Goal: Task Accomplishment & Management: Manage account settings

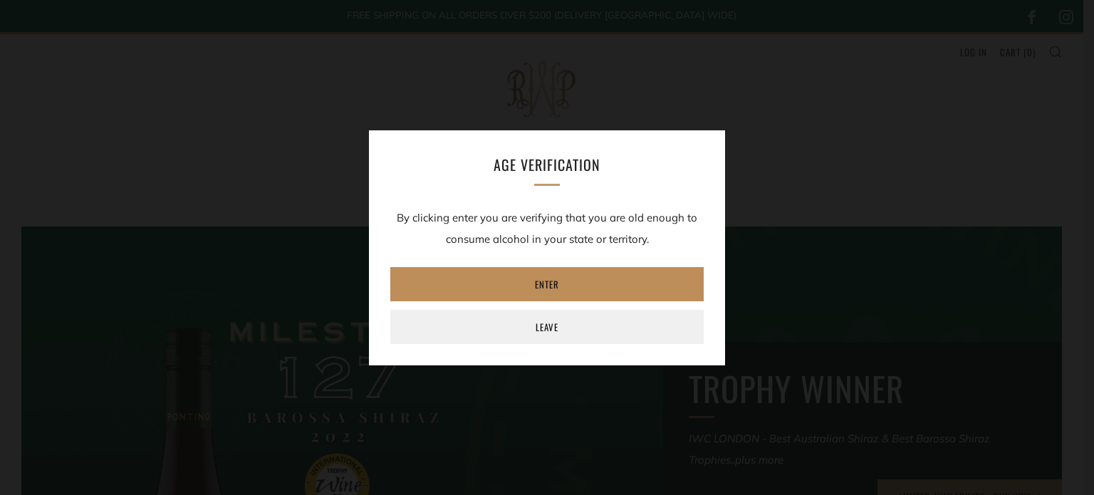
click at [542, 284] on link "Enter" at bounding box center [546, 284] width 313 height 34
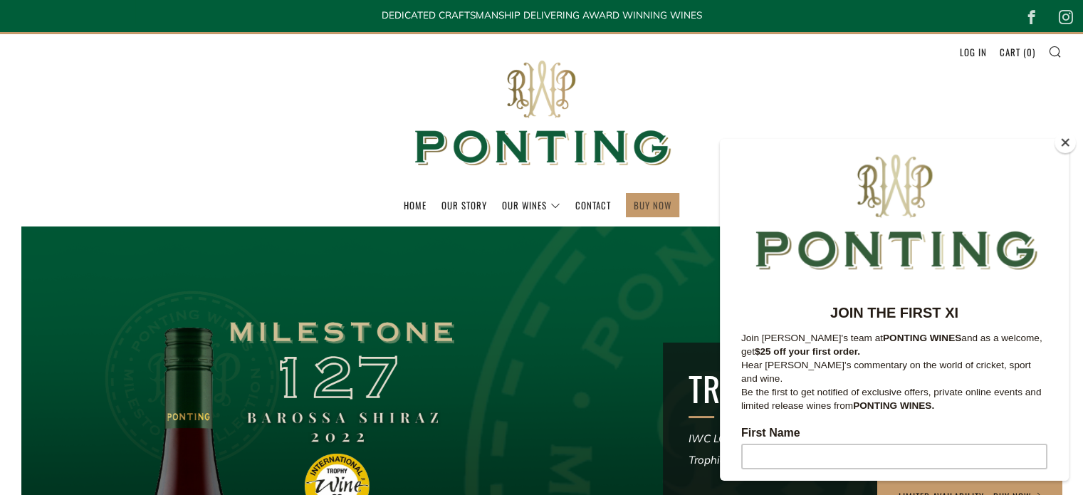
click at [653, 204] on link "BUY NOW" at bounding box center [653, 205] width 38 height 23
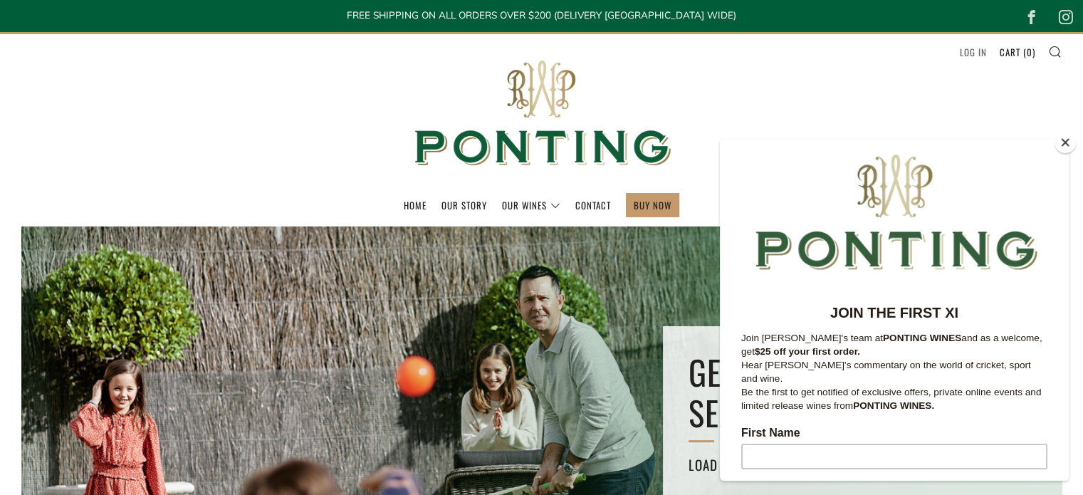
click at [971, 52] on link "Log in" at bounding box center [973, 52] width 27 height 23
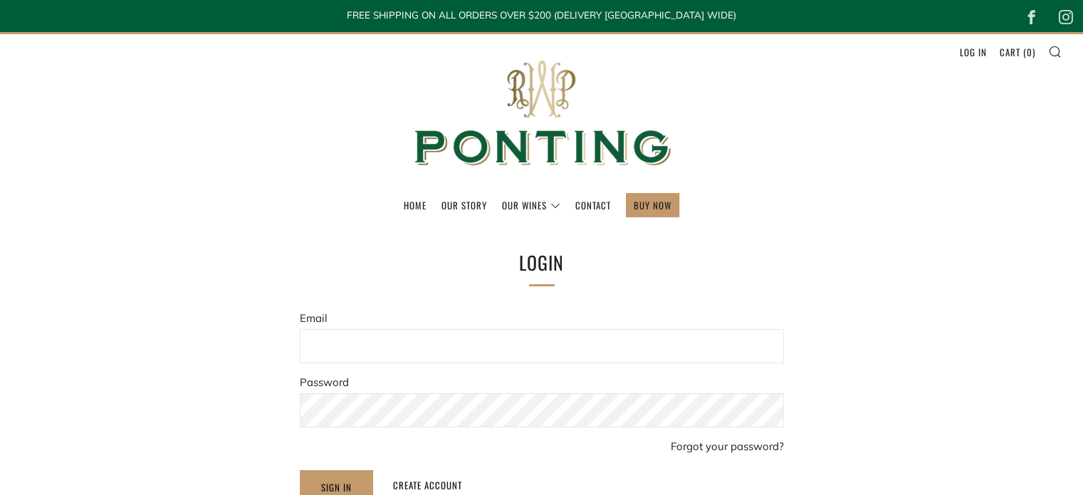
click at [350, 338] on input "Email" at bounding box center [542, 346] width 484 height 34
click at [350, 344] on input "Email" at bounding box center [542, 346] width 484 height 34
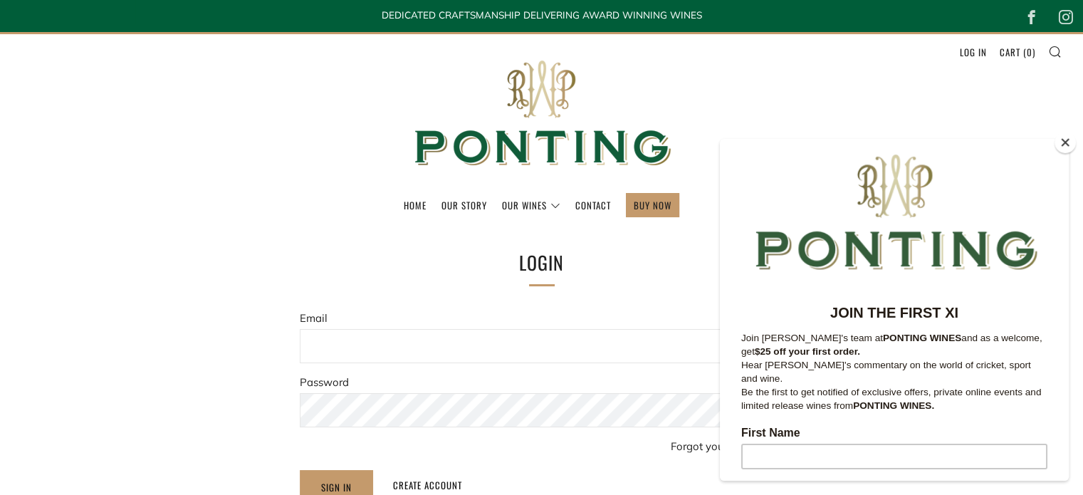
type input "digga2@bigpond.com"
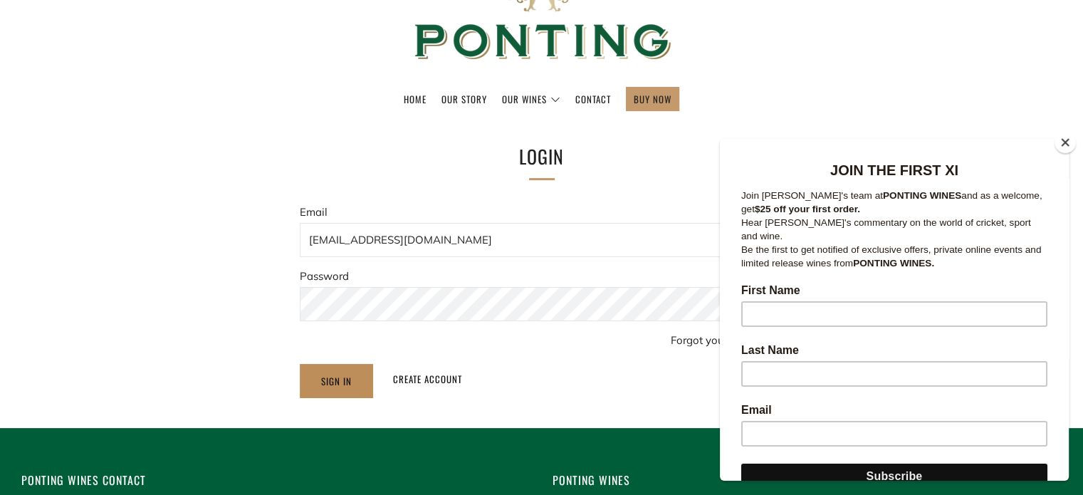
scroll to position [142, 0]
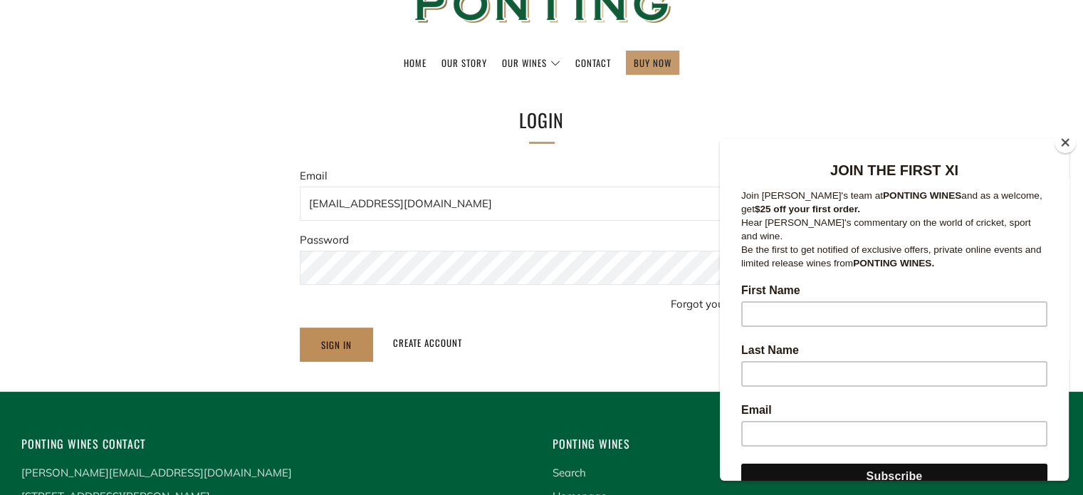
click at [330, 340] on input "Sign In" at bounding box center [336, 345] width 73 height 34
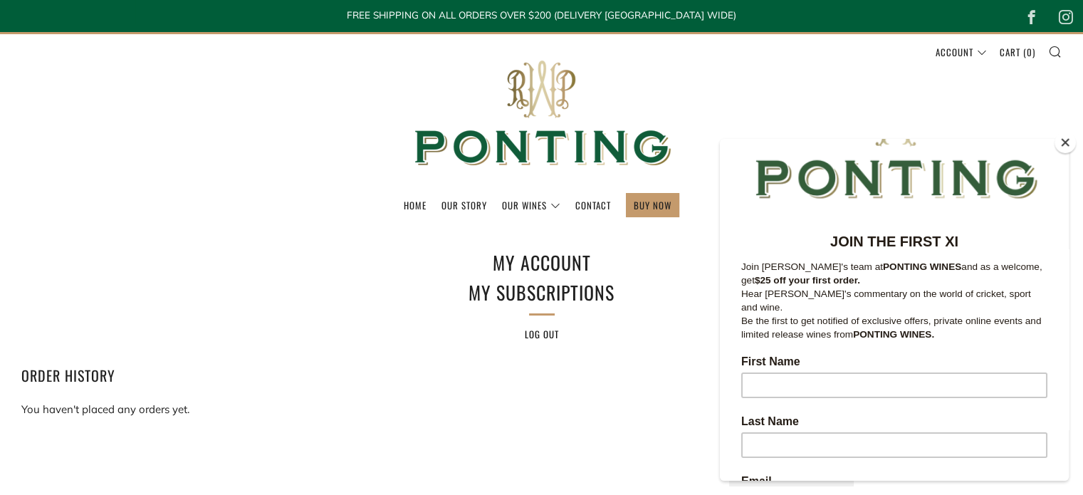
click at [1066, 143] on button "Close" at bounding box center [1065, 142] width 21 height 21
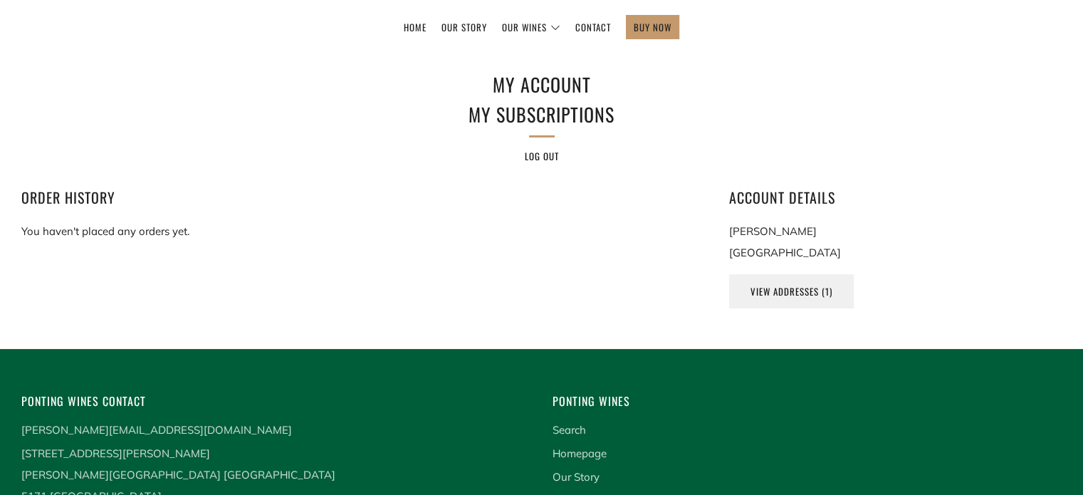
scroll to position [214, 0]
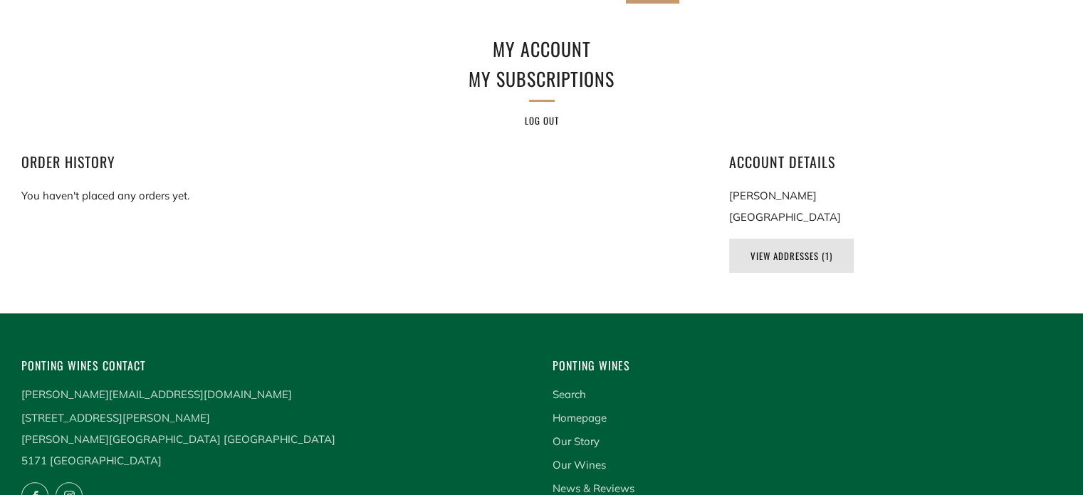
click at [775, 255] on link "View Addresses (1)" at bounding box center [791, 256] width 125 height 34
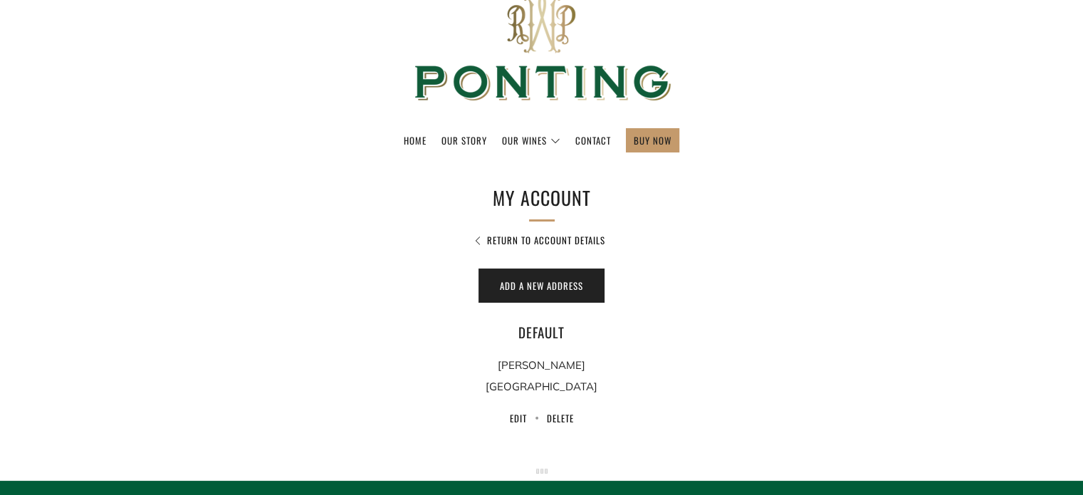
scroll to position [142, 0]
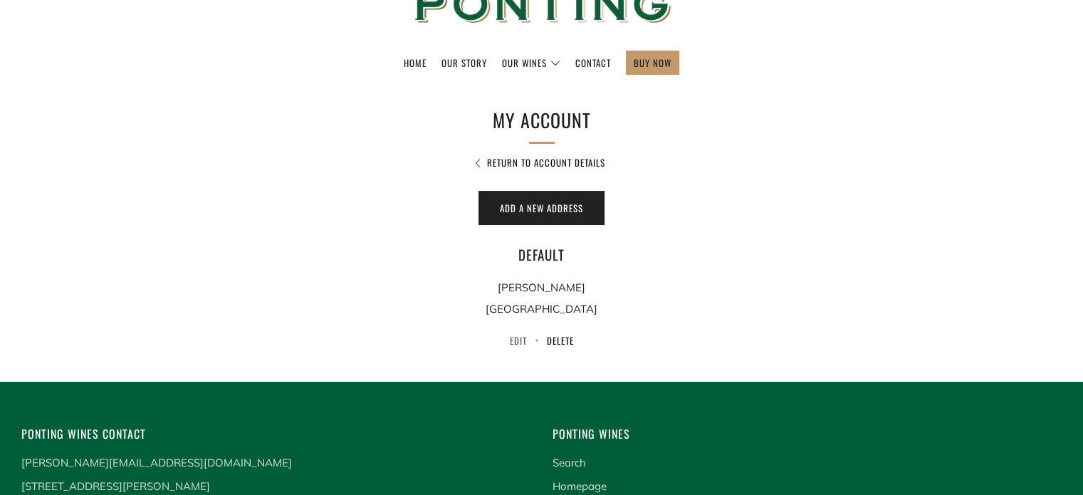
click at [519, 340] on link "Edit" at bounding box center [518, 340] width 17 height 14
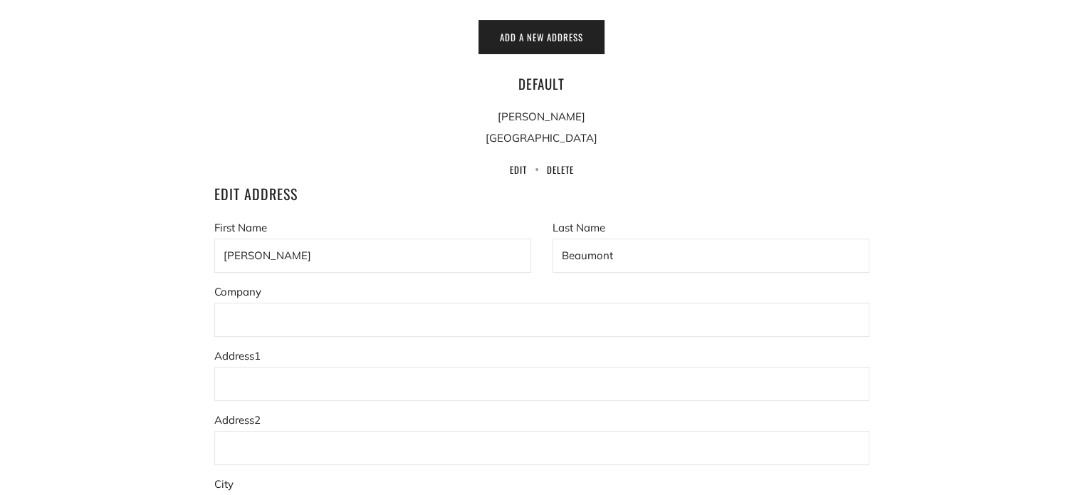
scroll to position [285, 0]
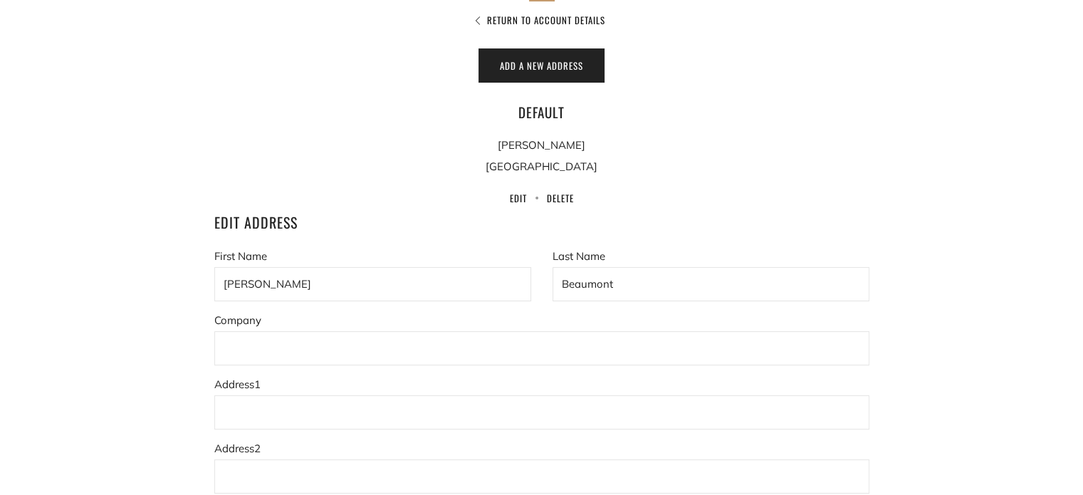
click at [254, 407] on input "Address1" at bounding box center [541, 412] width 655 height 34
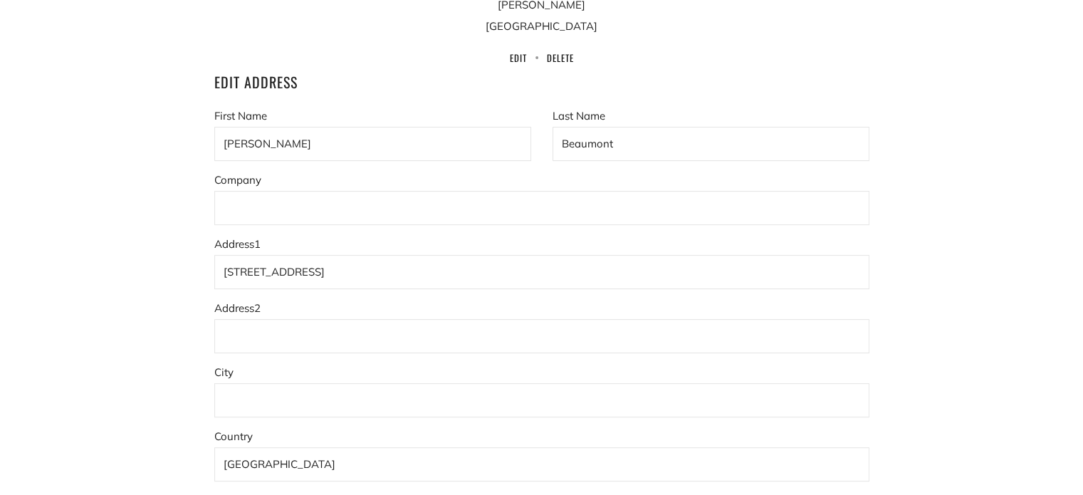
scroll to position [427, 0]
type input "415 Forestry Road"
click at [256, 395] on input "City" at bounding box center [541, 398] width 655 height 34
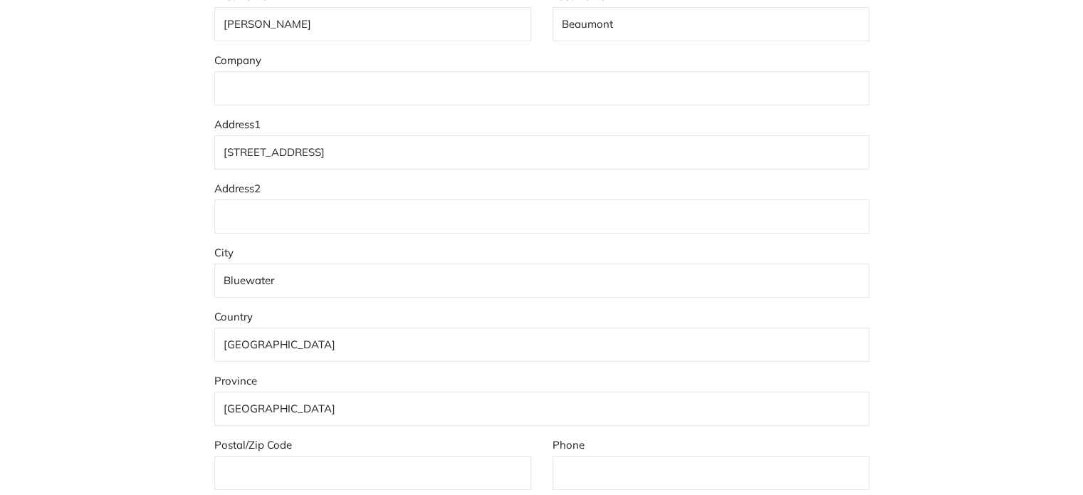
scroll to position [570, 0]
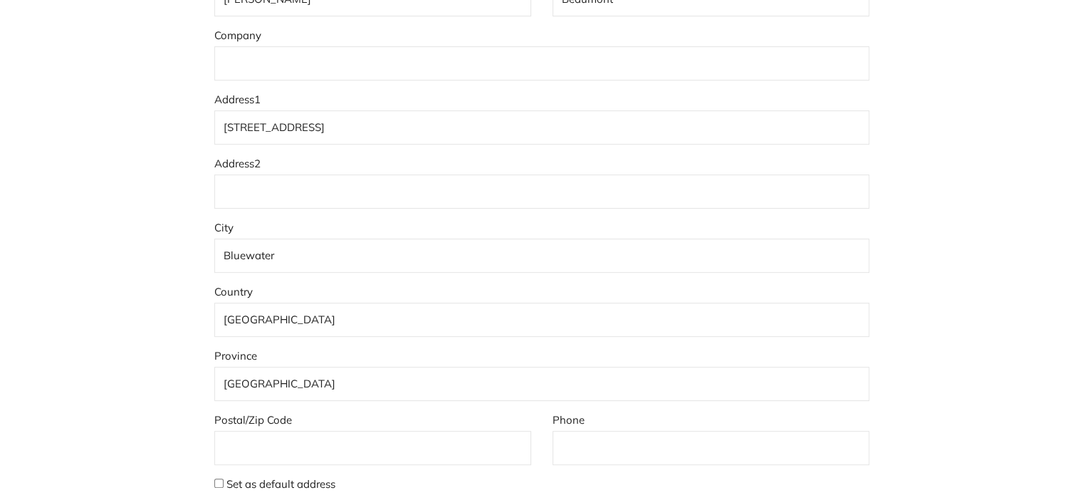
type input "Bluewater"
click at [364, 381] on select "Australian Capital Territory New South Wales Northern Territory Queensland Sout…" at bounding box center [541, 384] width 655 height 34
select select "Queensland"
click at [214, 367] on select "Australian Capital Territory New South Wales Northern Territory Queensland Sout…" at bounding box center [541, 384] width 655 height 34
click at [271, 438] on input "Postal/Zip Code" at bounding box center [372, 448] width 317 height 34
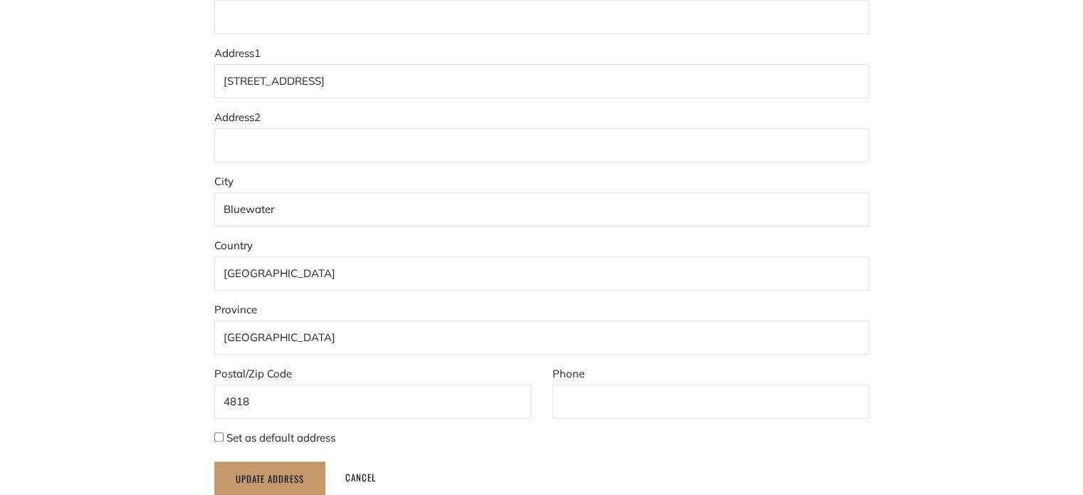
scroll to position [641, 0]
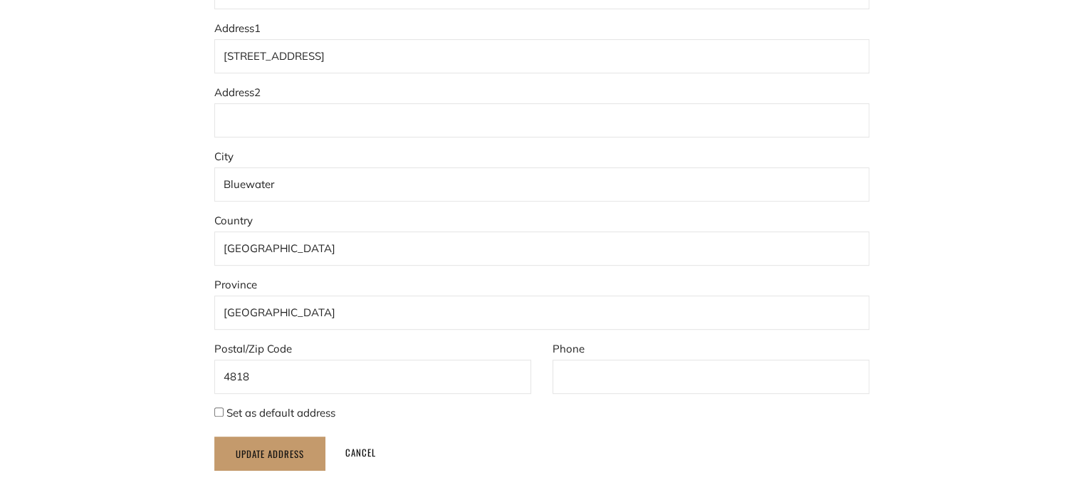
type input "4818"
click at [219, 411] on input "Set as default address" at bounding box center [218, 411] width 9 height 9
checkbox input "true"
click at [571, 374] on input "Phone" at bounding box center [711, 377] width 317 height 34
type input "0418212183"
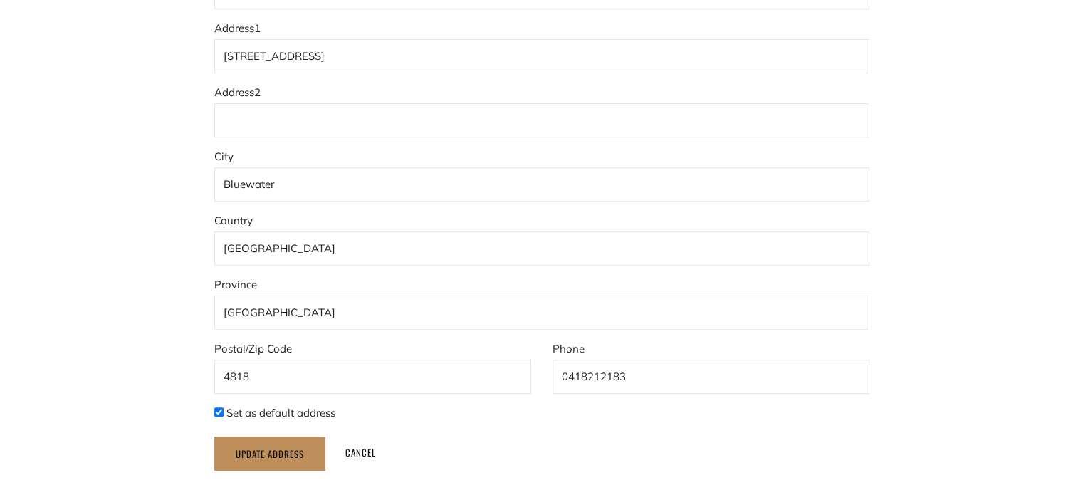
click at [265, 449] on input "Update Address" at bounding box center [269, 454] width 111 height 34
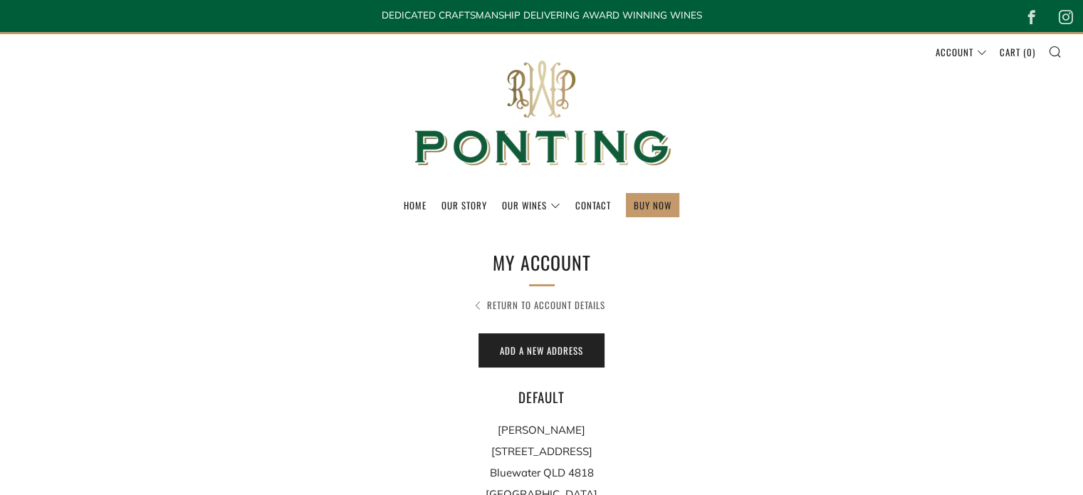
click at [539, 303] on link "Return to Account Details" at bounding box center [542, 305] width 128 height 14
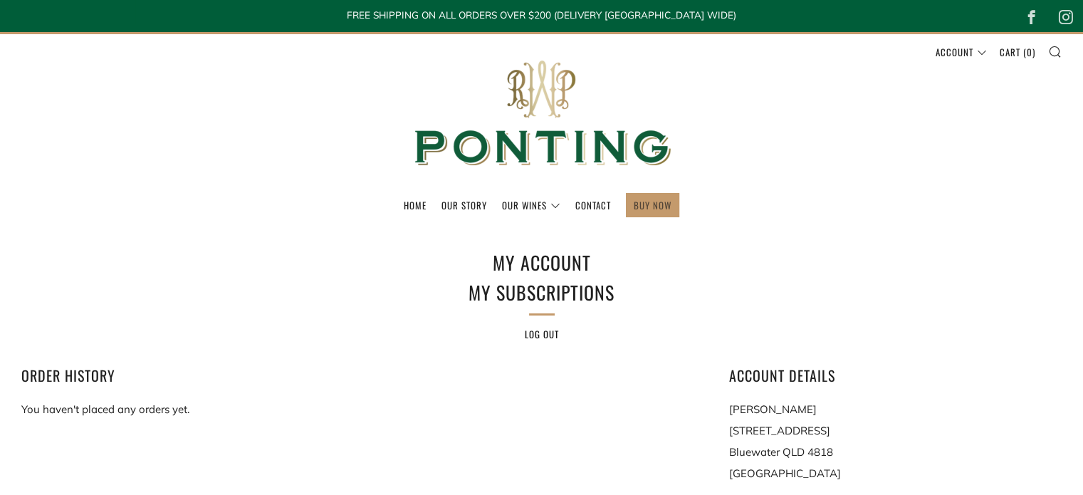
click at [652, 202] on link "BUY NOW" at bounding box center [653, 205] width 38 height 23
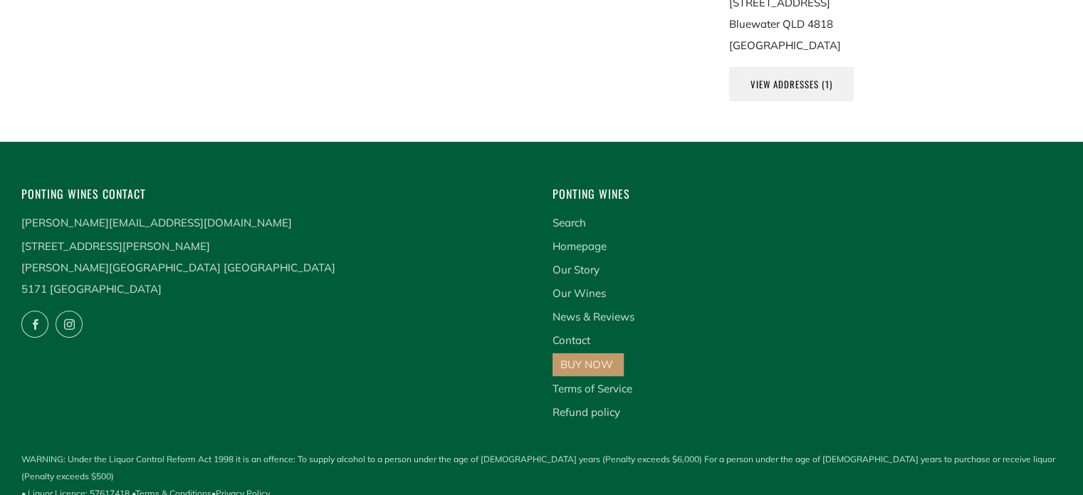
scroll to position [430, 0]
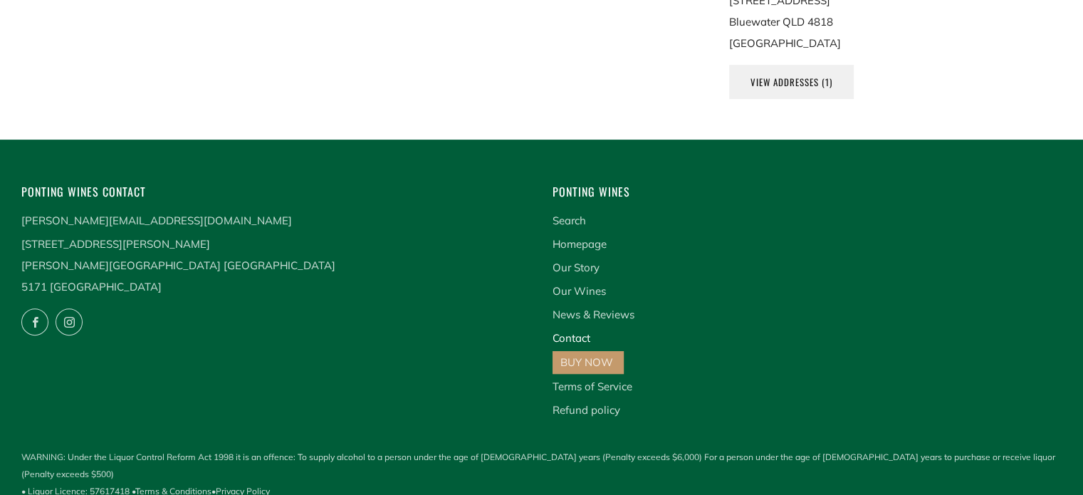
click at [575, 334] on link "Contact" at bounding box center [572, 338] width 38 height 14
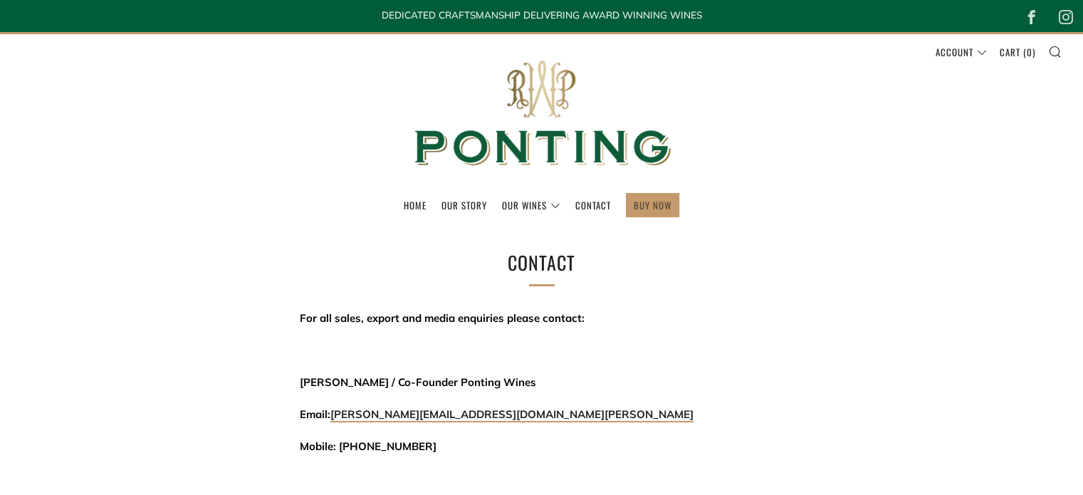
click at [655, 206] on link "BUY NOW" at bounding box center [653, 205] width 38 height 23
